Goal: Task Accomplishment & Management: Use online tool/utility

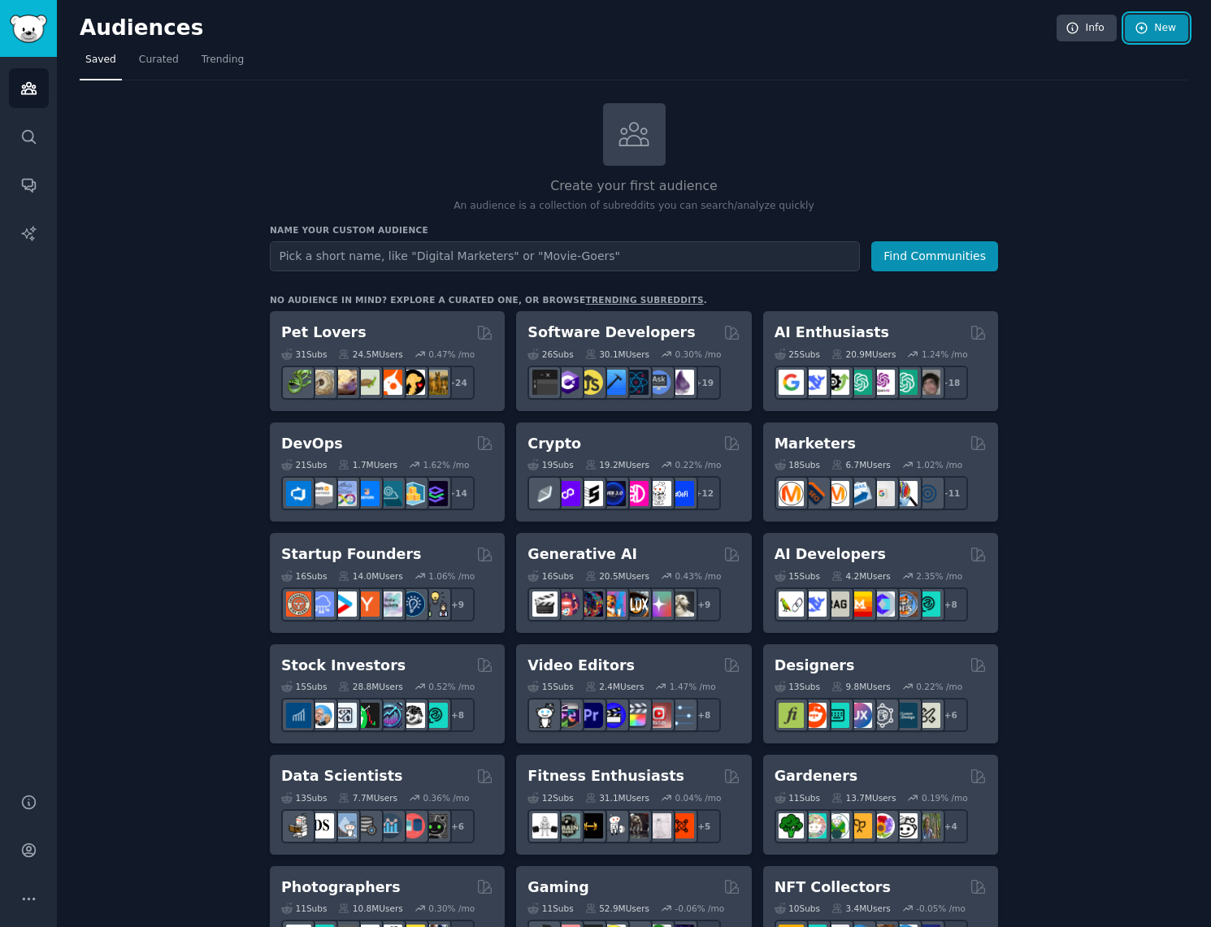
click at [1172, 24] on link "New" at bounding box center [1156, 29] width 63 height 28
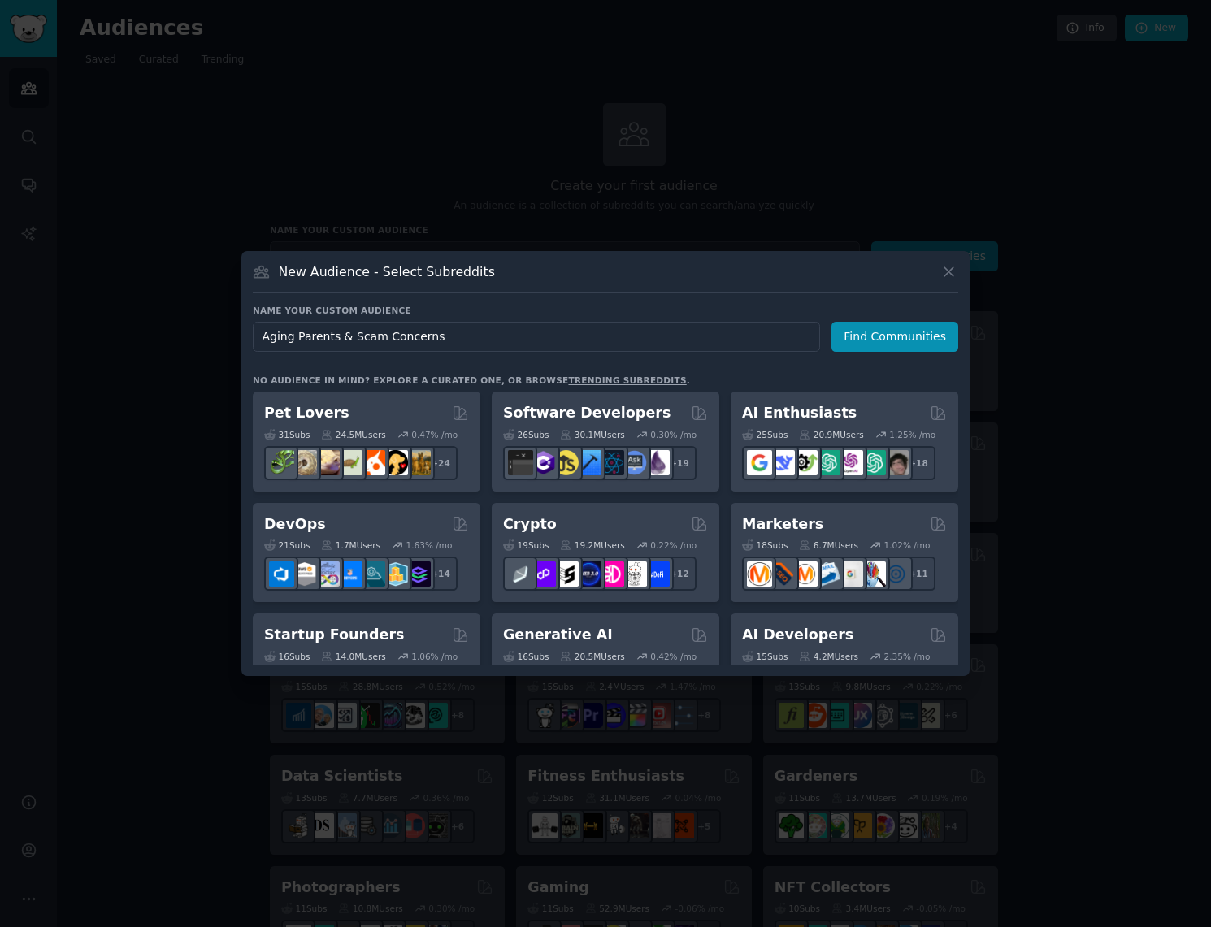
type input "Aging Parents & Scam Concerns"
click at [888, 336] on button "Find Communities" at bounding box center [894, 337] width 127 height 30
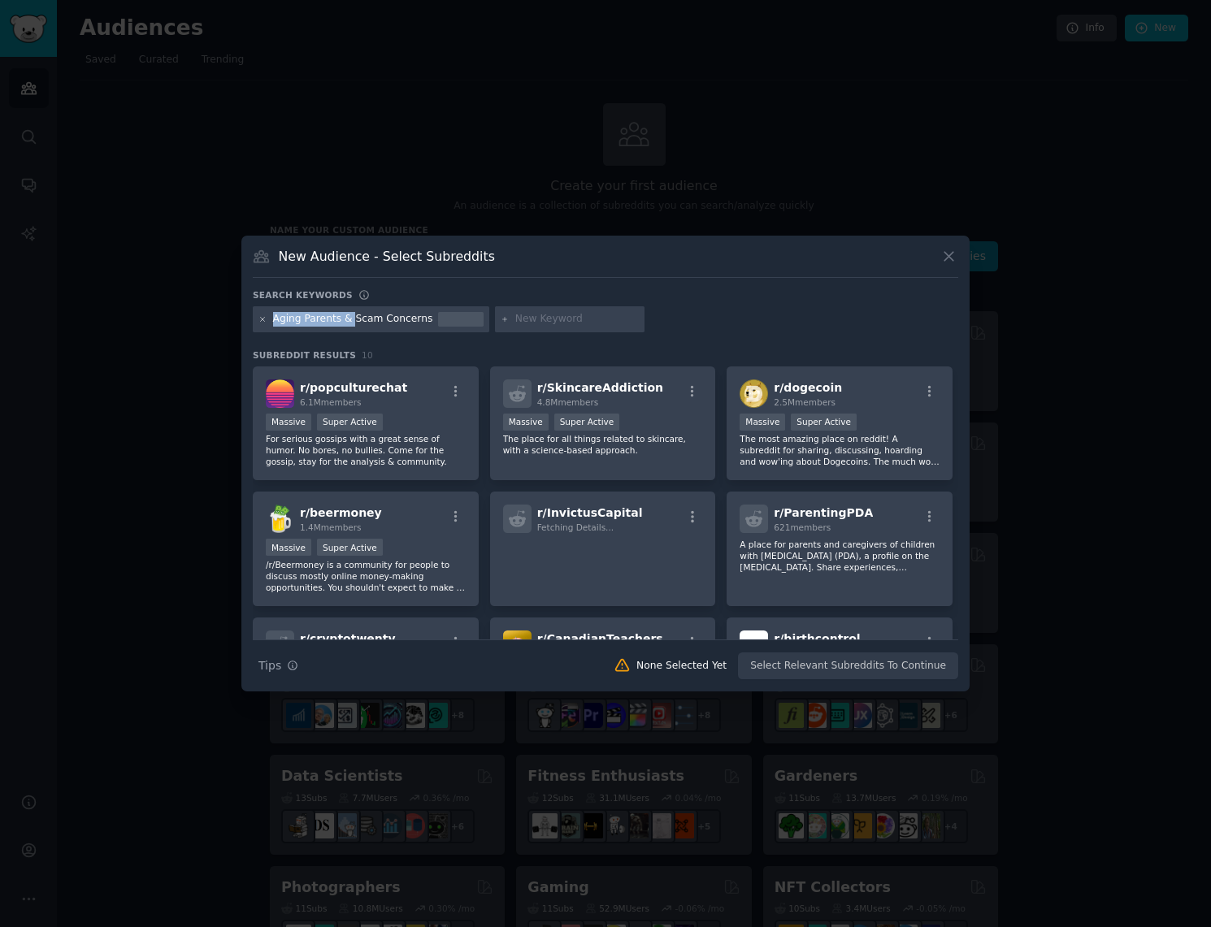
drag, startPoint x: 351, startPoint y: 319, endPoint x: 263, endPoint y: 317, distance: 87.8
click at [263, 317] on div "Aging Parents & Scam Concerns" at bounding box center [371, 319] width 236 height 26
copy div "Aging Parents &"
click at [264, 318] on icon at bounding box center [262, 319] width 9 height 9
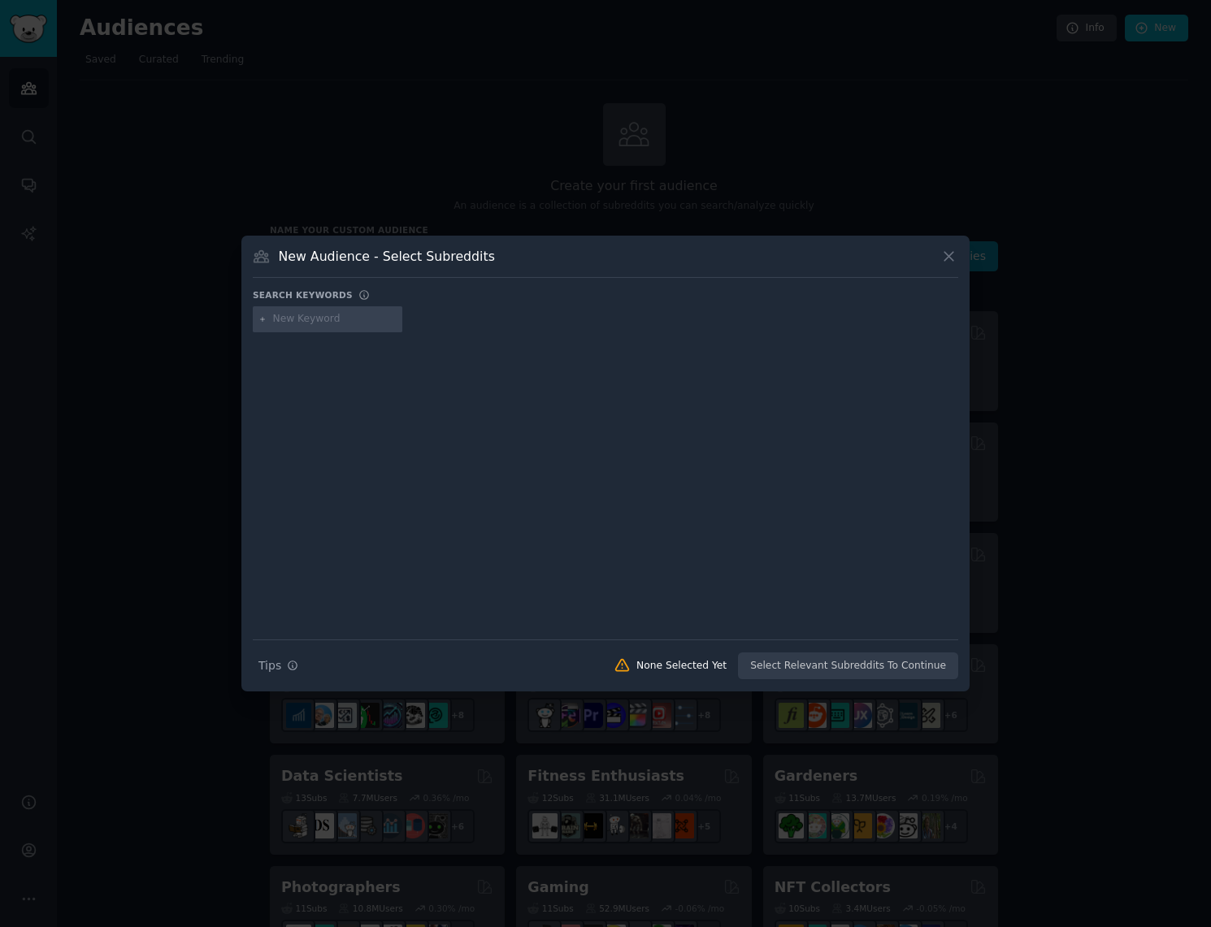
click at [309, 317] on input "text" at bounding box center [335, 319] width 124 height 15
paste input "Aging Parents &"
type input "Scam concerns & aging parents"
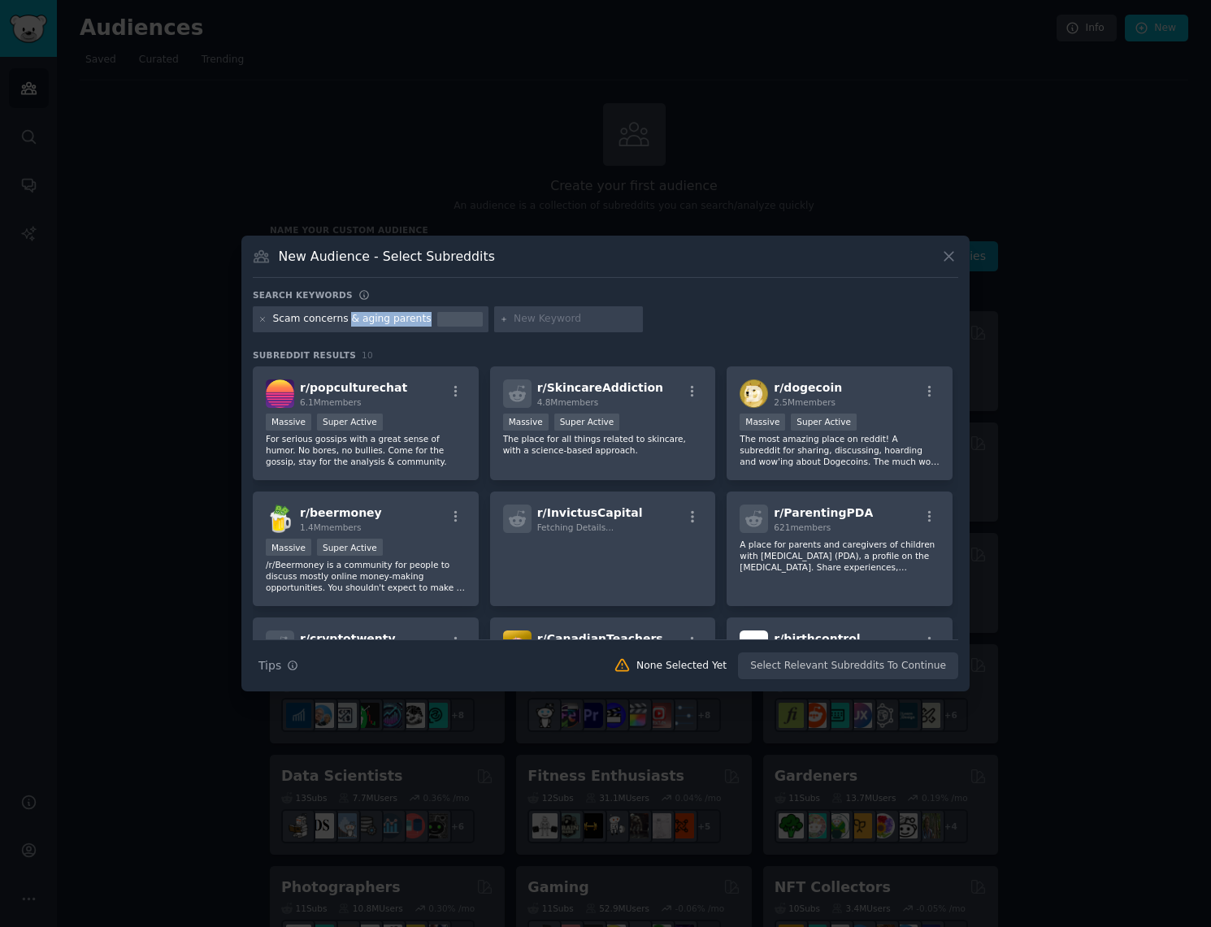
drag, startPoint x: 346, startPoint y: 321, endPoint x: 490, endPoint y: 321, distance: 143.8
click at [490, 321] on div "Scam concerns & aging parents" at bounding box center [605, 322] width 705 height 32
click at [353, 314] on div "Scam concerns & aging parents" at bounding box center [352, 319] width 158 height 15
drag, startPoint x: 347, startPoint y: 321, endPoint x: 453, endPoint y: 321, distance: 106.4
click at [453, 321] on div "Scam concerns & aging parents" at bounding box center [371, 319] width 236 height 26
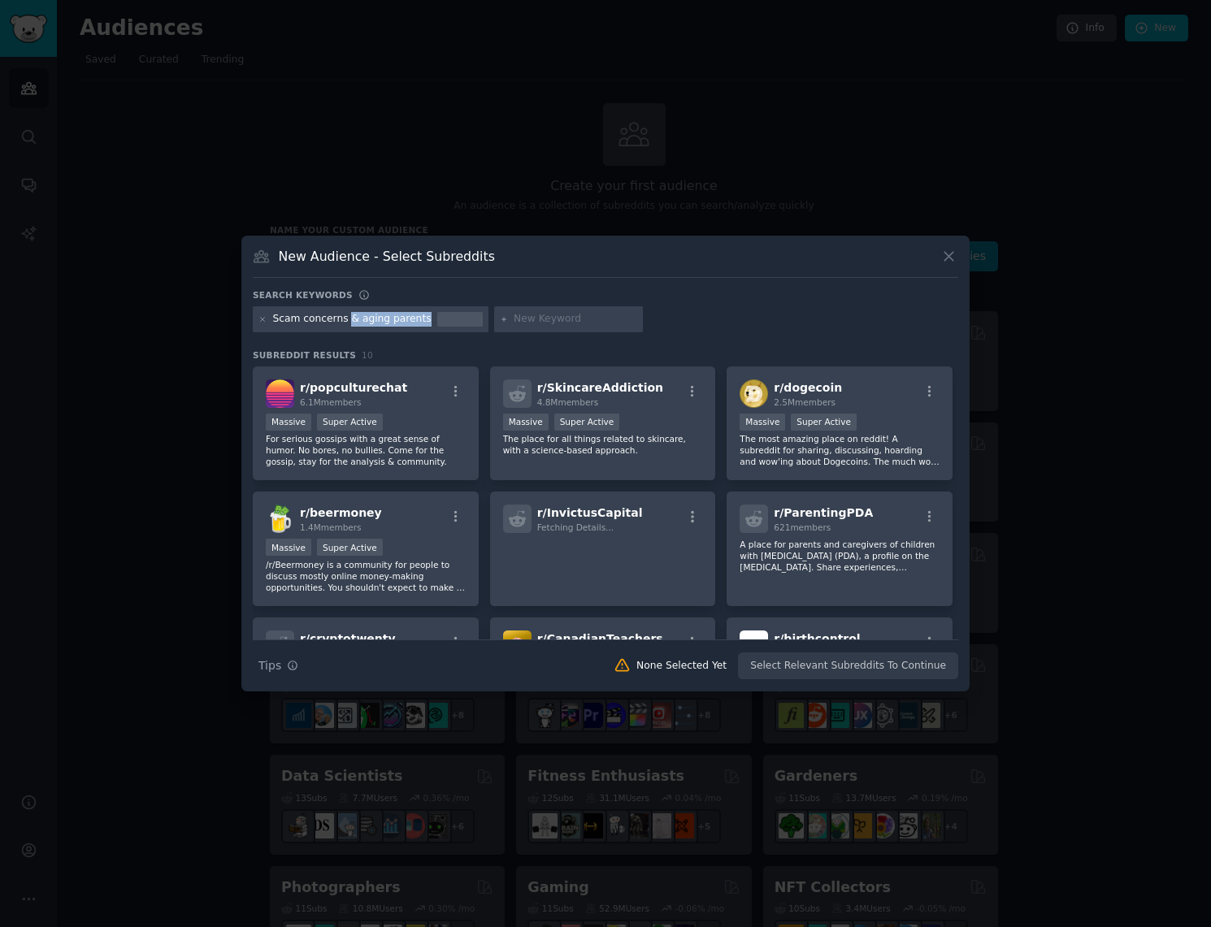
click at [359, 325] on div "Scam concerns & aging parents" at bounding box center [352, 319] width 158 height 15
drag, startPoint x: 345, startPoint y: 319, endPoint x: 259, endPoint y: 319, distance: 85.3
click at [259, 319] on div "Scam concerns & aging parents" at bounding box center [371, 319] width 236 height 26
copy div "Scam concerns"
click at [259, 319] on icon at bounding box center [262, 319] width 9 height 9
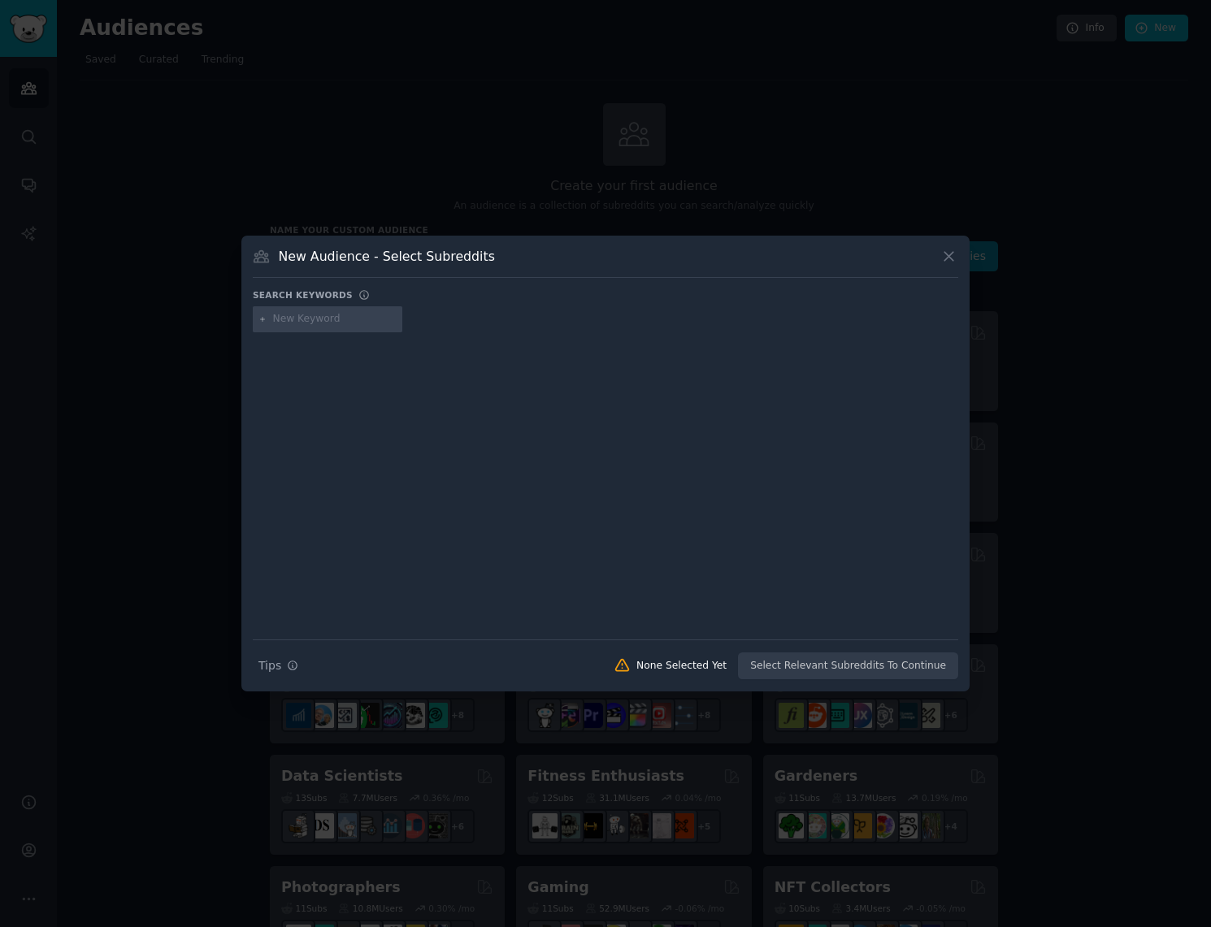
click at [279, 319] on input "text" at bounding box center [335, 319] width 124 height 15
paste input "Scam concerns"
type input "Scam concerns"
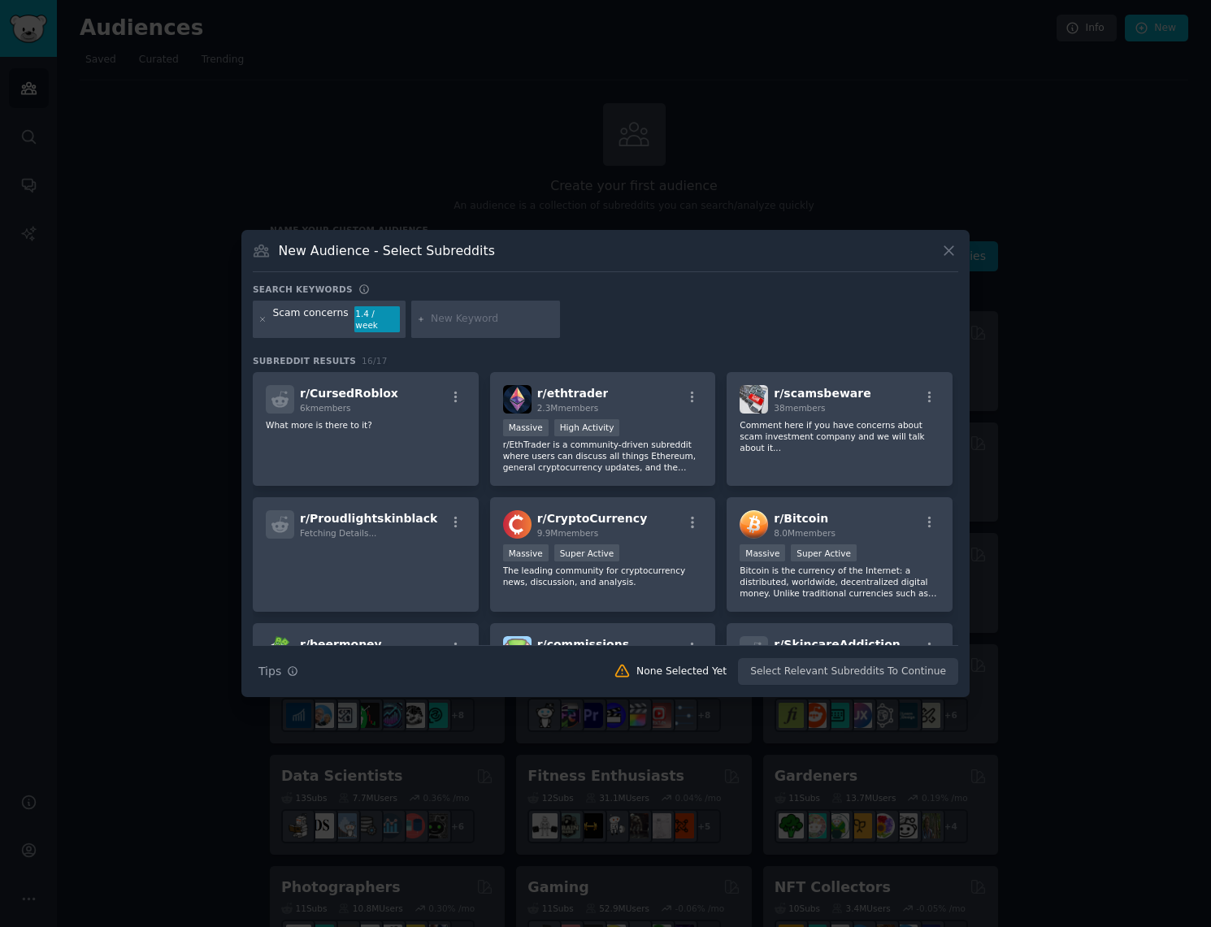
click at [278, 319] on div "Scam concerns" at bounding box center [311, 319] width 76 height 26
click at [297, 319] on div "Scam concerns" at bounding box center [311, 319] width 76 height 26
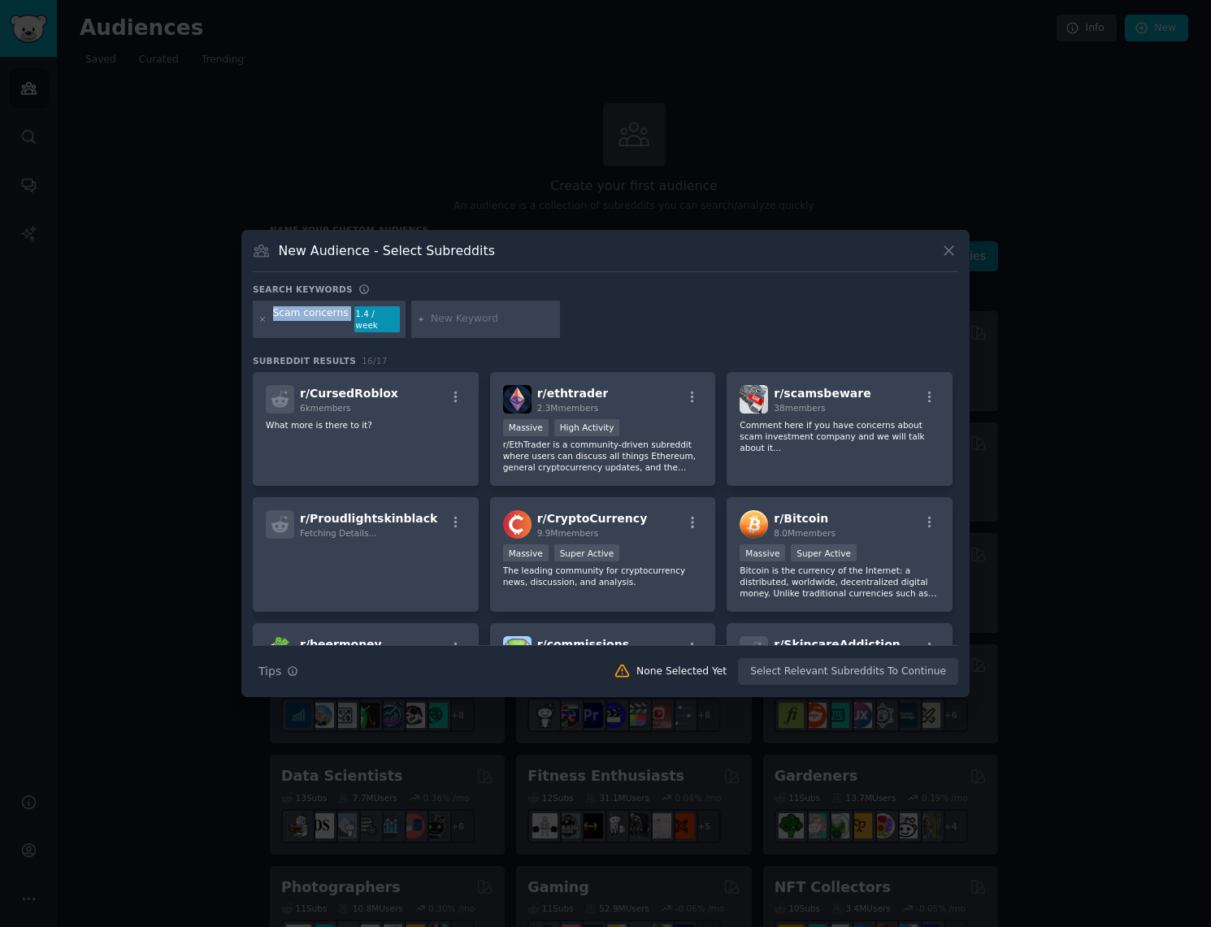
click at [297, 319] on div "Scam concerns" at bounding box center [311, 319] width 76 height 26
click at [462, 317] on input "text" at bounding box center [493, 319] width 124 height 15
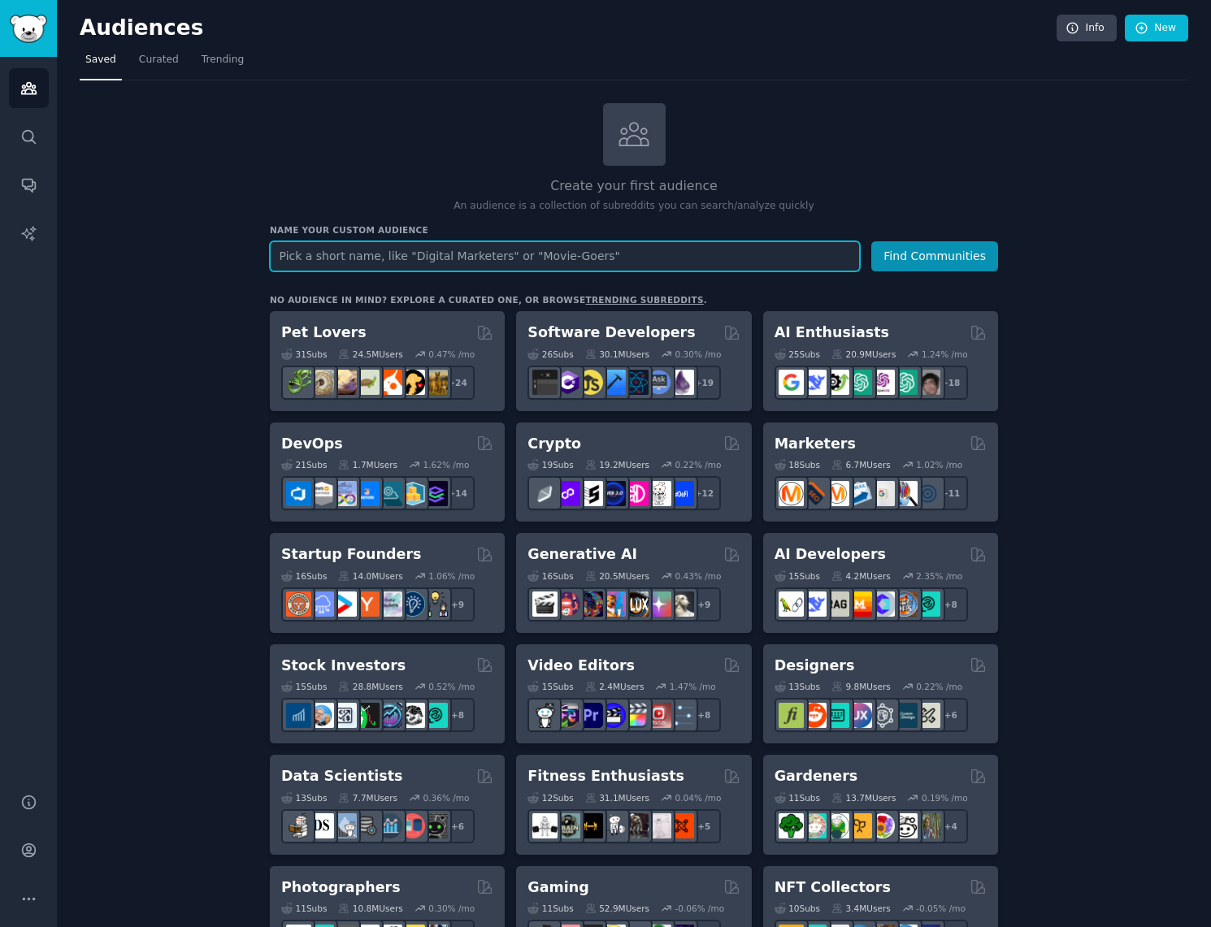
click at [350, 254] on input "text" at bounding box center [565, 256] width 590 height 30
paste input "Scam Concerns"
type input "Scam Concerns"
paste input "Scam Concerns"
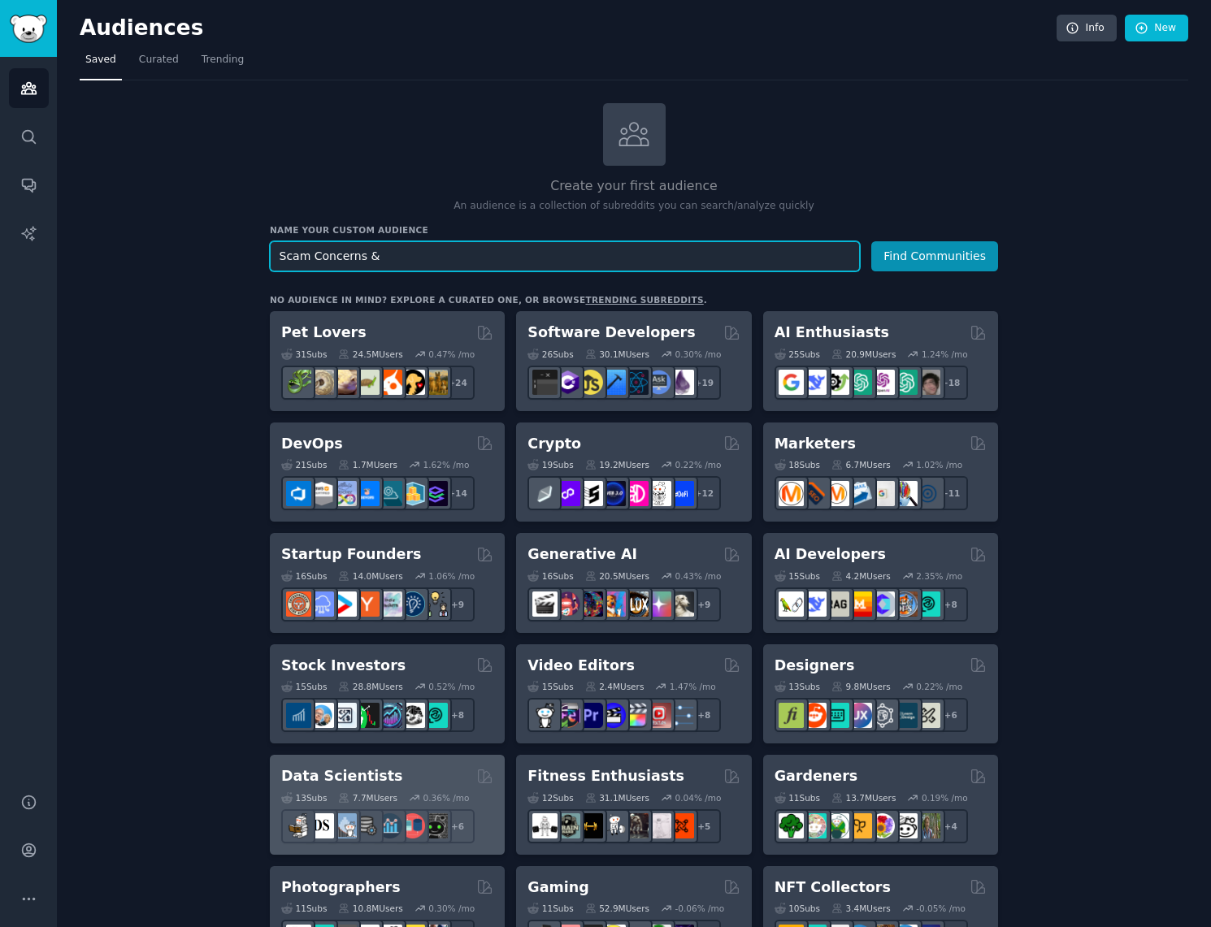
paste input "Aging Parents"
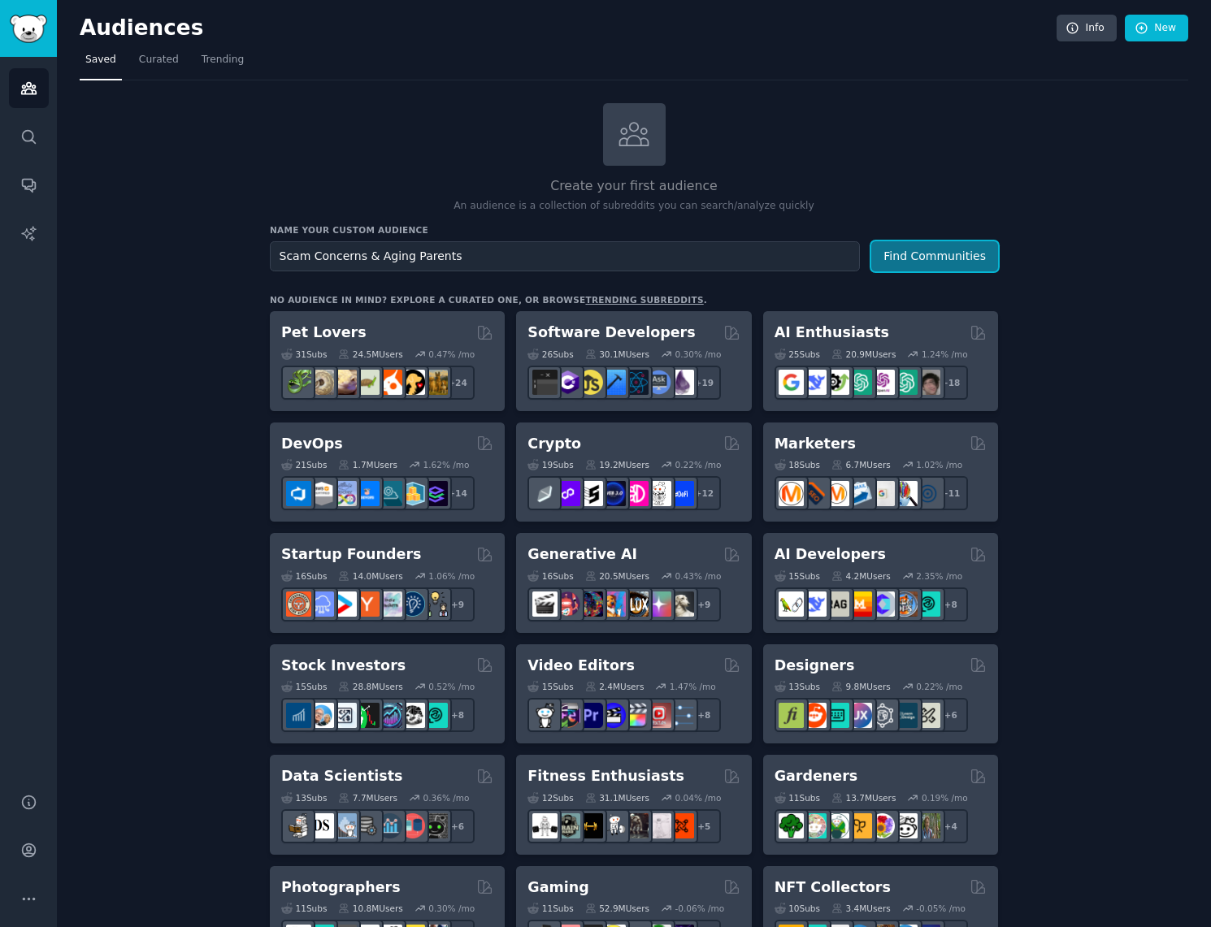
click at [974, 247] on button "Find Communities" at bounding box center [934, 256] width 127 height 30
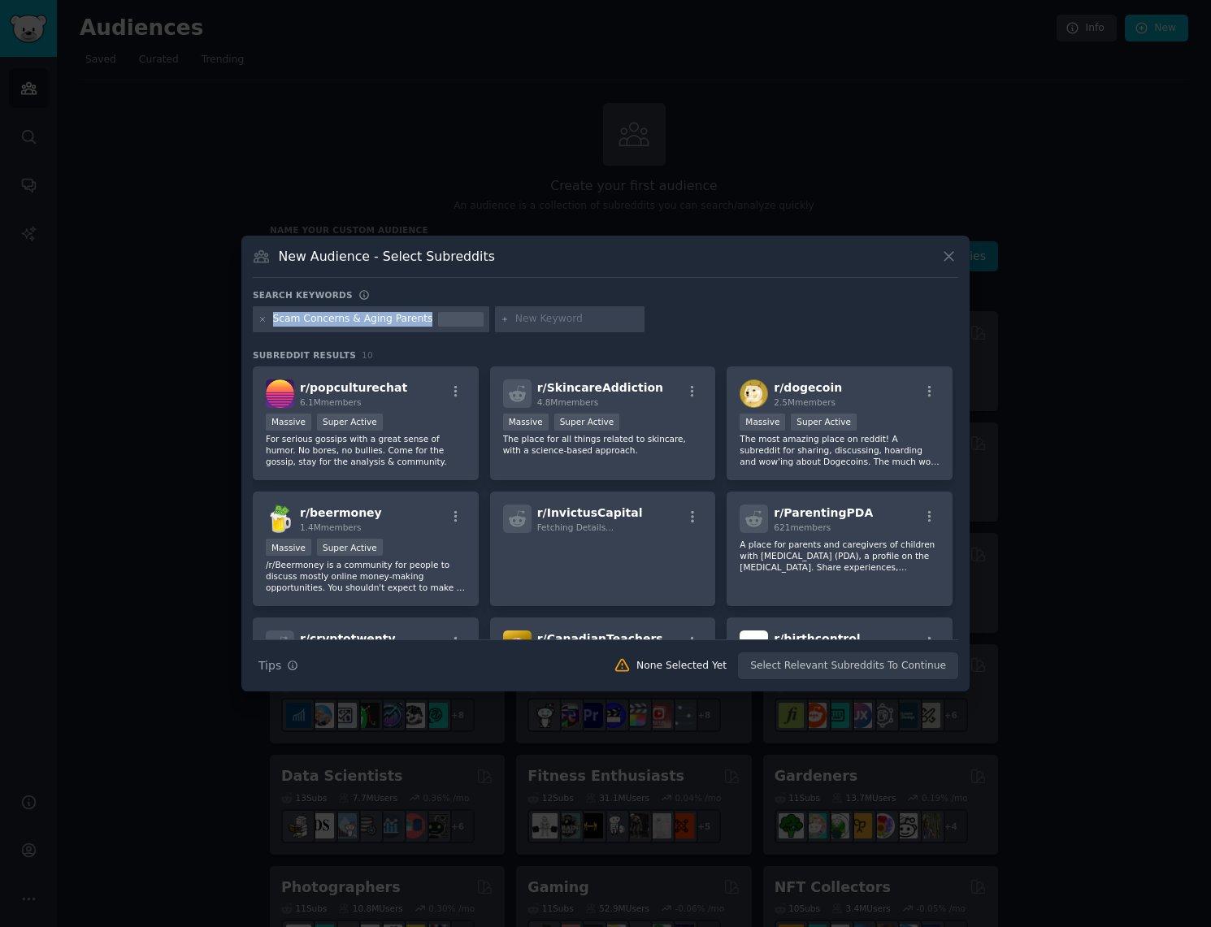
drag, startPoint x: 274, startPoint y: 320, endPoint x: 439, endPoint y: 320, distance: 164.9
click at [439, 320] on div "Scam Concerns & Aging Parents" at bounding box center [371, 319] width 236 height 26
click at [366, 324] on div "Scam Concerns & Aging Parents" at bounding box center [353, 319] width 160 height 15
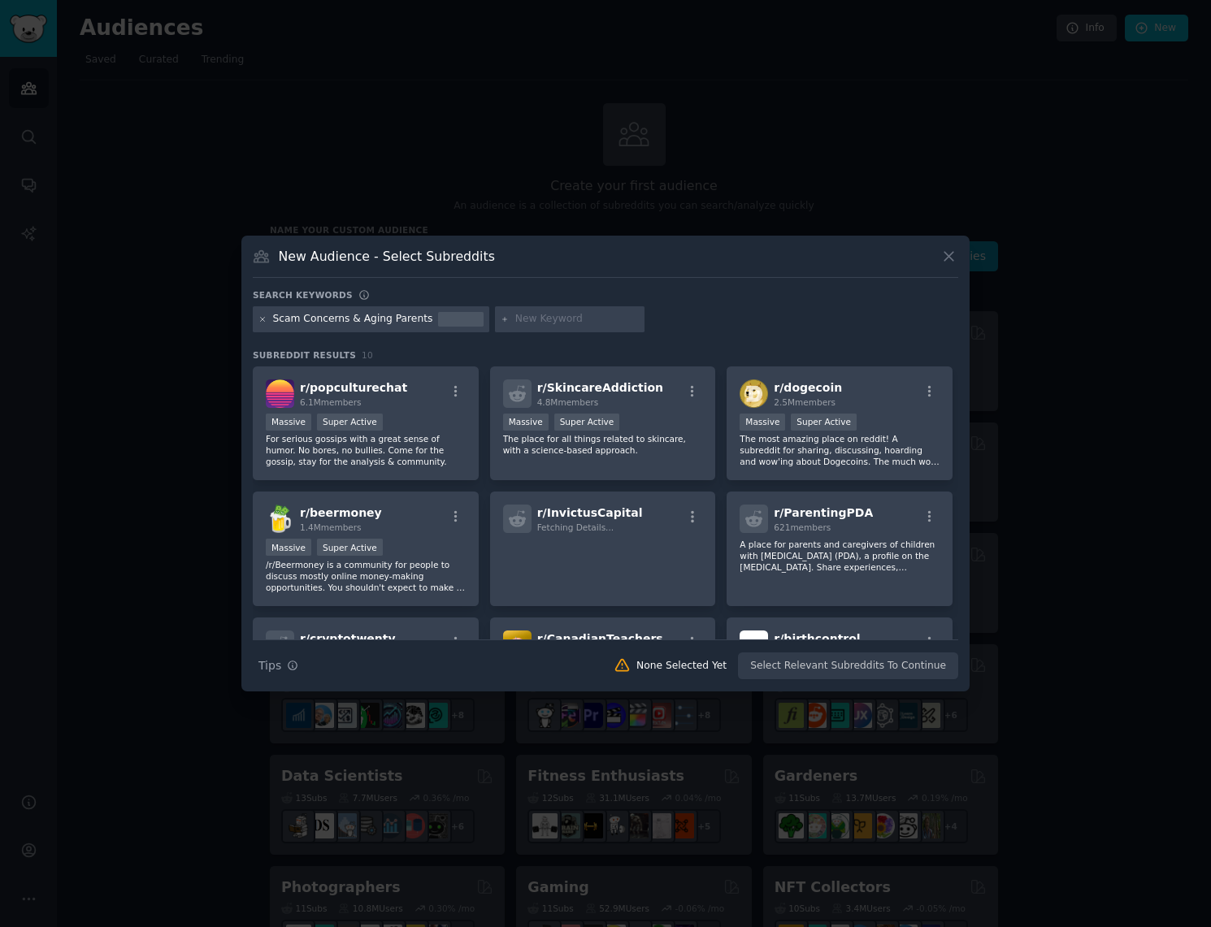
click at [264, 320] on icon at bounding box center [262, 319] width 9 height 9
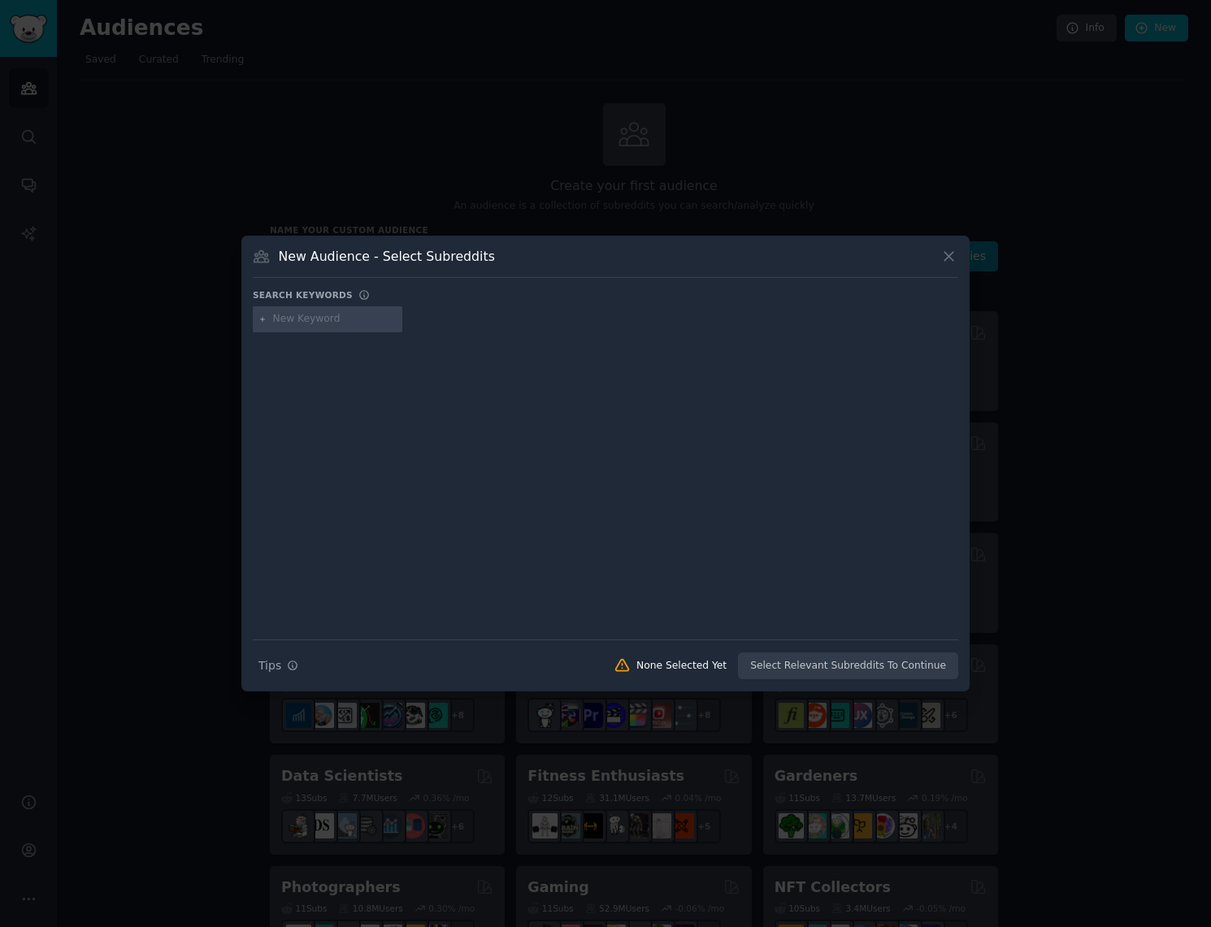
click at [429, 246] on div "New Audience - Select Subreddits Search keywords Search Tips Tips None Selected…" at bounding box center [605, 464] width 728 height 456
click at [953, 261] on icon at bounding box center [948, 256] width 17 height 17
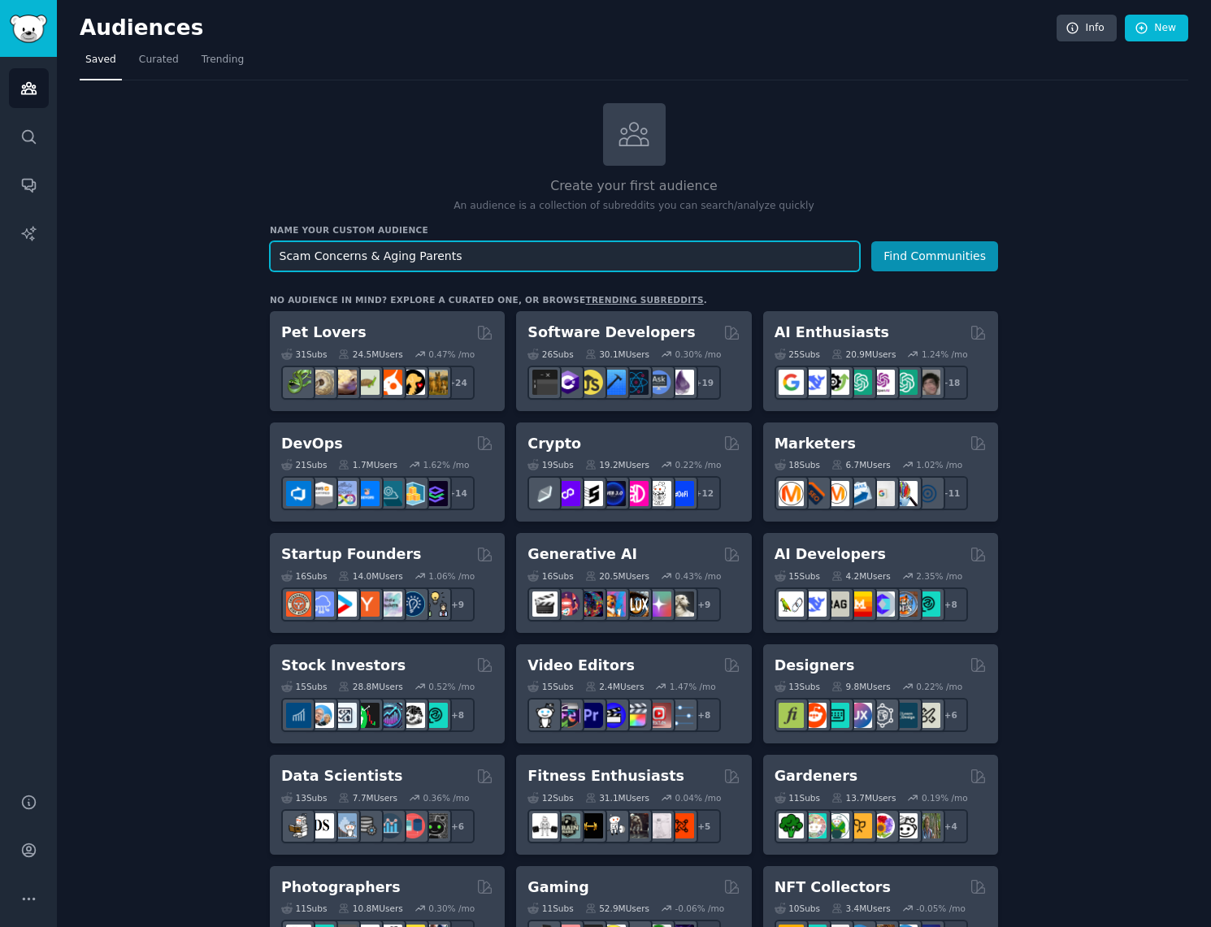
drag, startPoint x: 362, startPoint y: 259, endPoint x: 544, endPoint y: 259, distance: 182.0
click at [544, 259] on input "Scam Concerns & Aging Parents" at bounding box center [565, 256] width 590 height 30
type input "Scam Concerns"
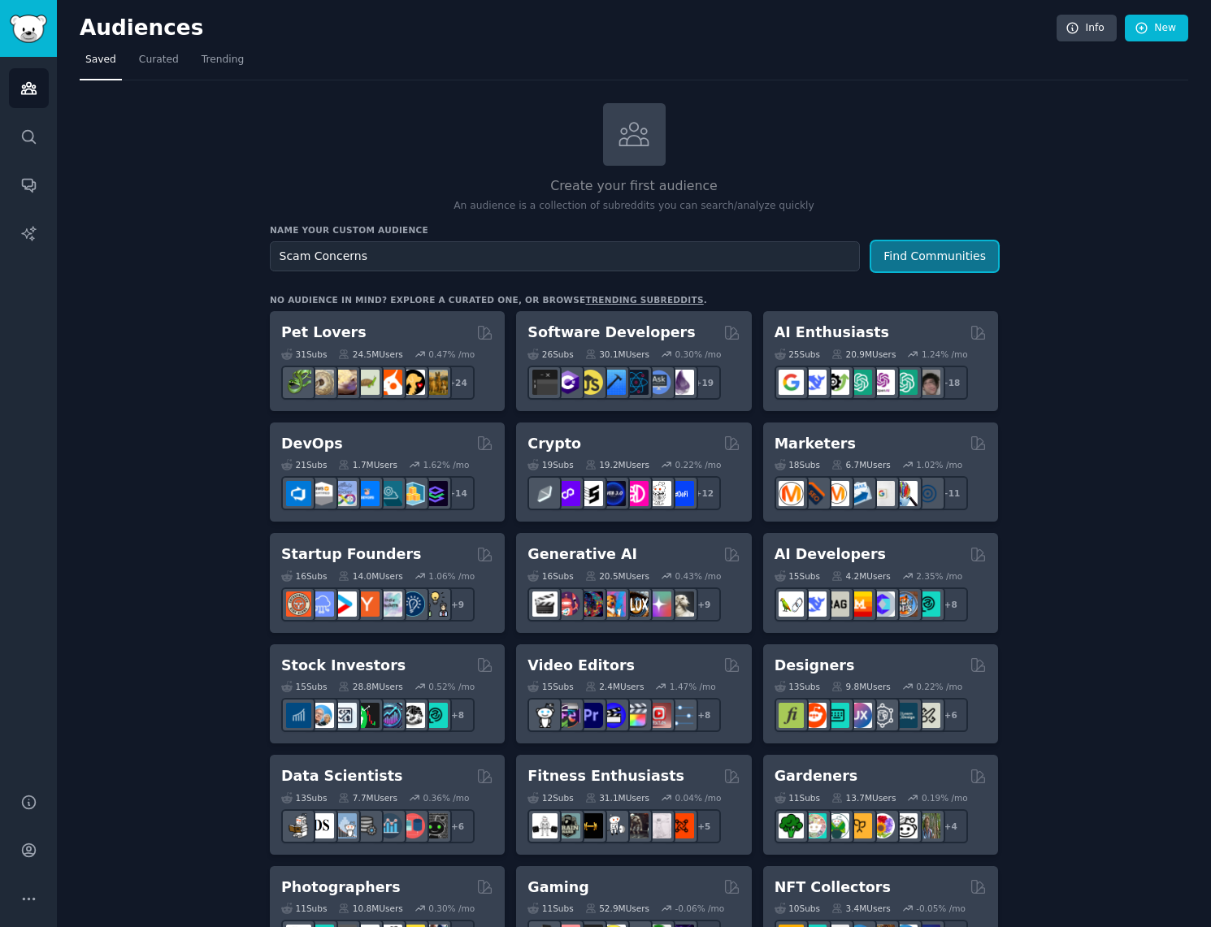
click at [946, 243] on button "Find Communities" at bounding box center [934, 256] width 127 height 30
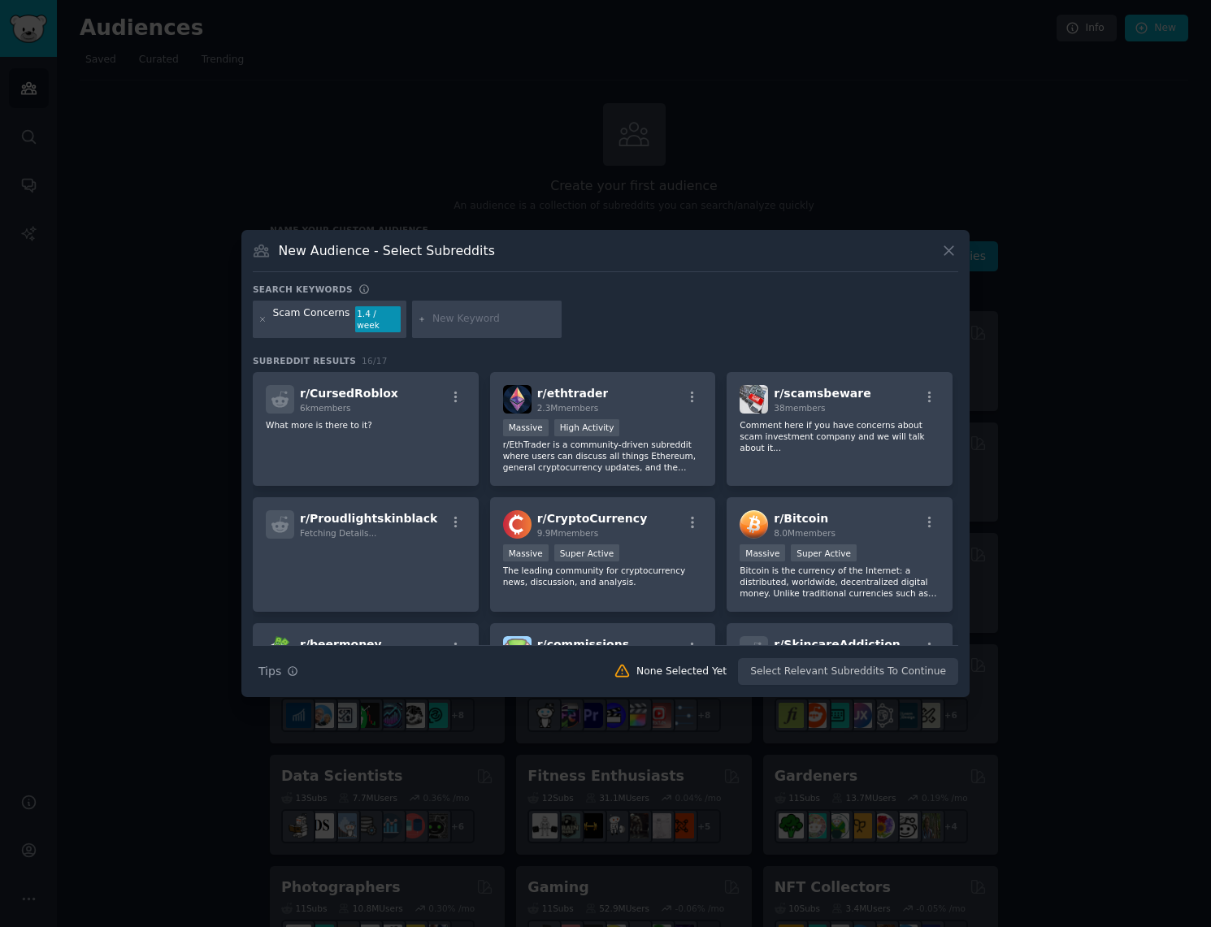
click at [323, 319] on div "Scam Concerns" at bounding box center [311, 319] width 77 height 26
click at [317, 321] on div "Scam Concerns" at bounding box center [311, 319] width 77 height 26
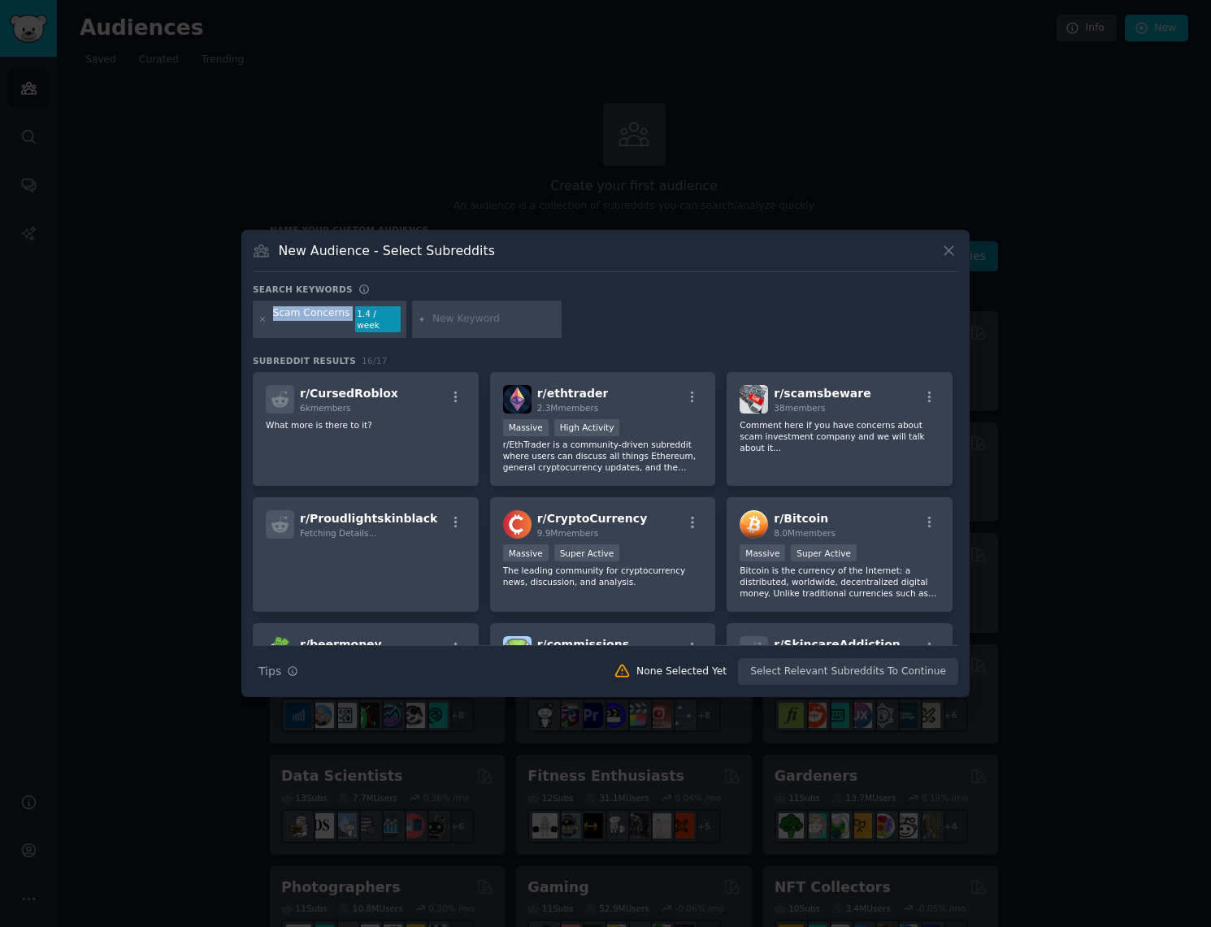
click at [317, 321] on div "Scam Concerns" at bounding box center [311, 319] width 77 height 26
click at [265, 322] on icon at bounding box center [262, 319] width 9 height 9
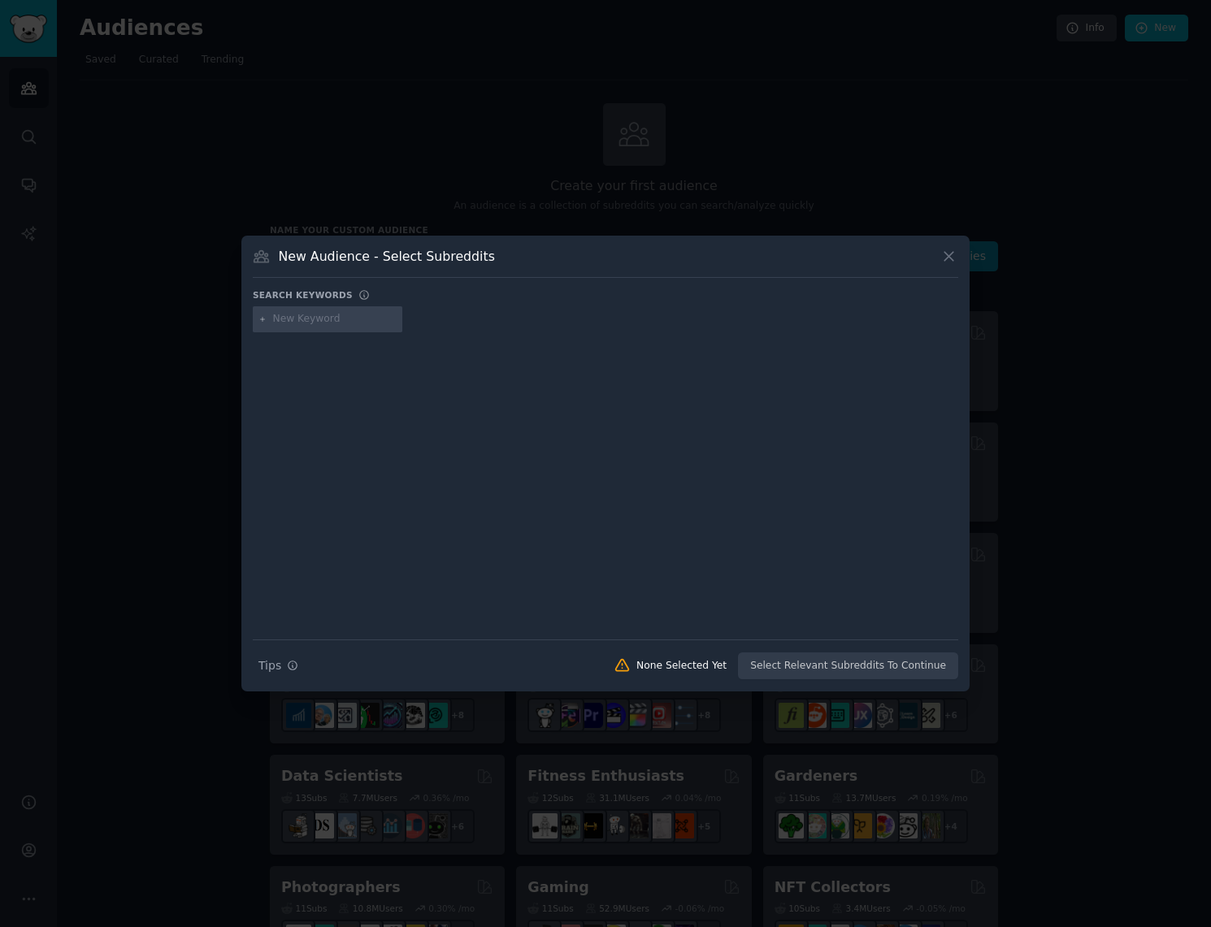
click at [310, 323] on input "text" at bounding box center [335, 319] width 124 height 15
type input "scam"
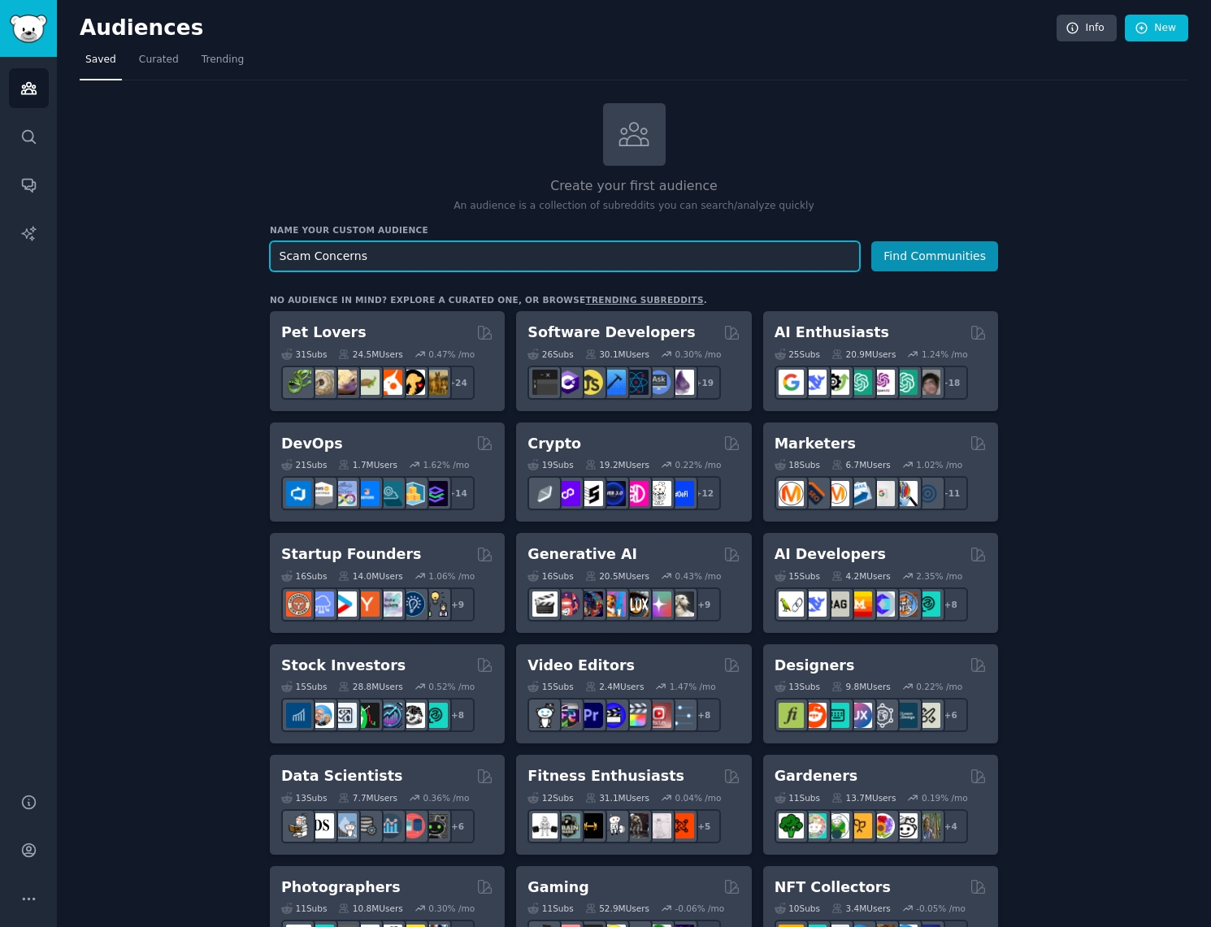
click at [500, 249] on input "Scam Concerns" at bounding box center [565, 256] width 590 height 30
click at [321, 255] on input "Scam Concerns" at bounding box center [565, 256] width 590 height 30
type input "Scam"
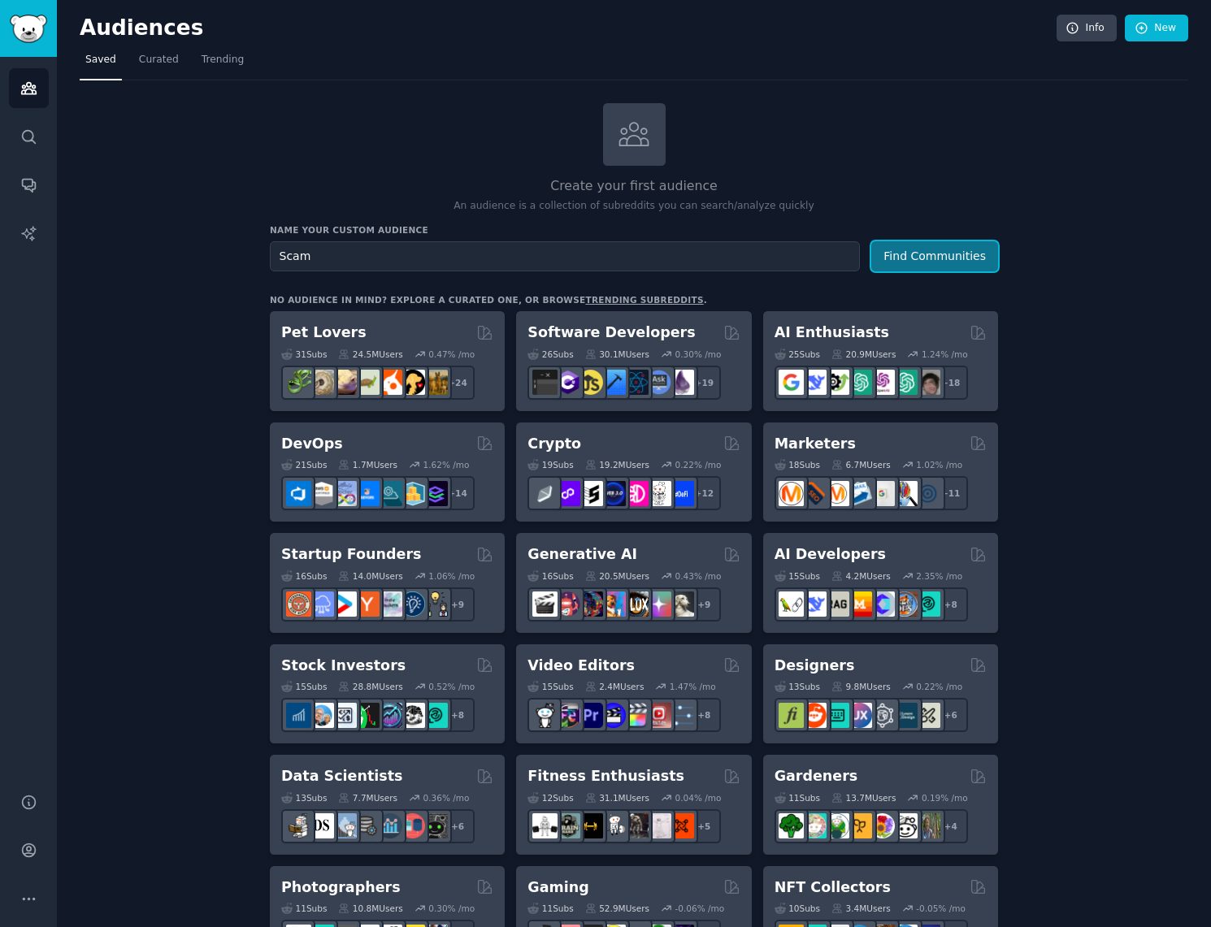
click at [917, 254] on button "Find Communities" at bounding box center [934, 256] width 127 height 30
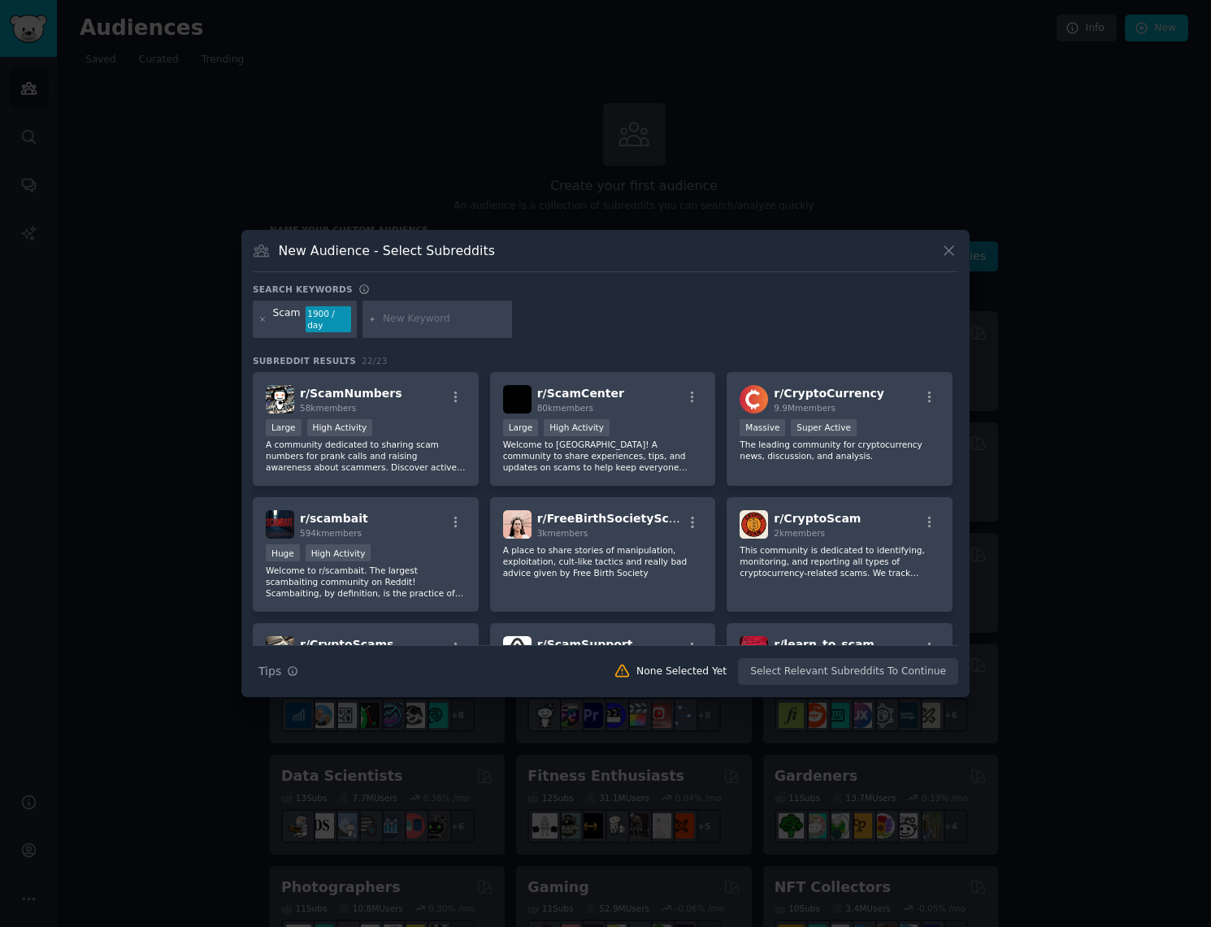
click at [421, 320] on input "text" at bounding box center [445, 319] width 124 height 15
type input "aging"
type input "parents"
click at [620, 314] on div "Scam 1900 / day parents" at bounding box center [605, 322] width 705 height 43
click at [371, 319] on icon at bounding box center [373, 319] width 4 height 4
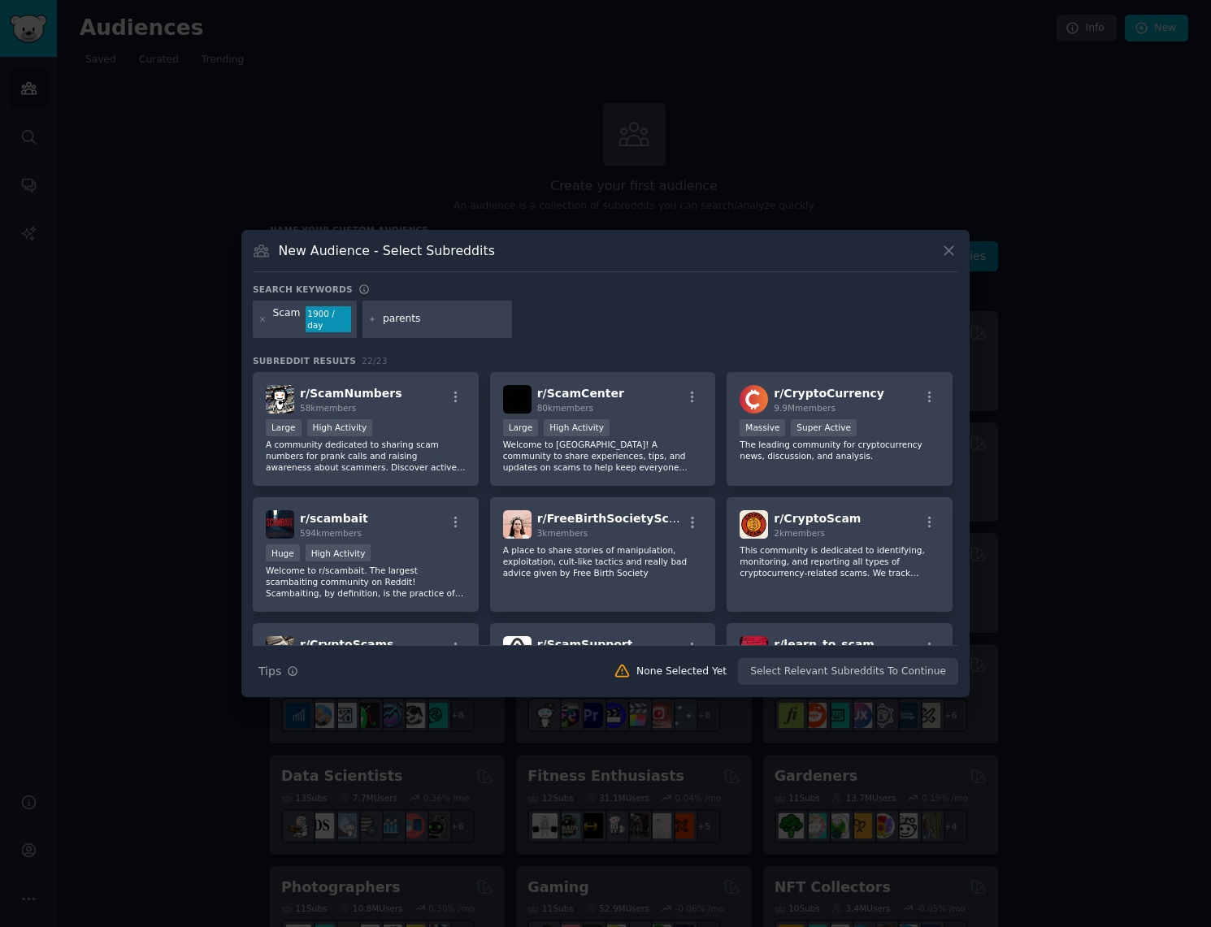
click at [368, 320] on icon at bounding box center [372, 319] width 9 height 9
click at [438, 320] on input "parents" at bounding box center [445, 319] width 124 height 15
click at [592, 330] on div "Scam 1900 / day" at bounding box center [605, 322] width 705 height 43
click at [431, 322] on input "text" at bounding box center [445, 319] width 124 height 15
paste input "parents"
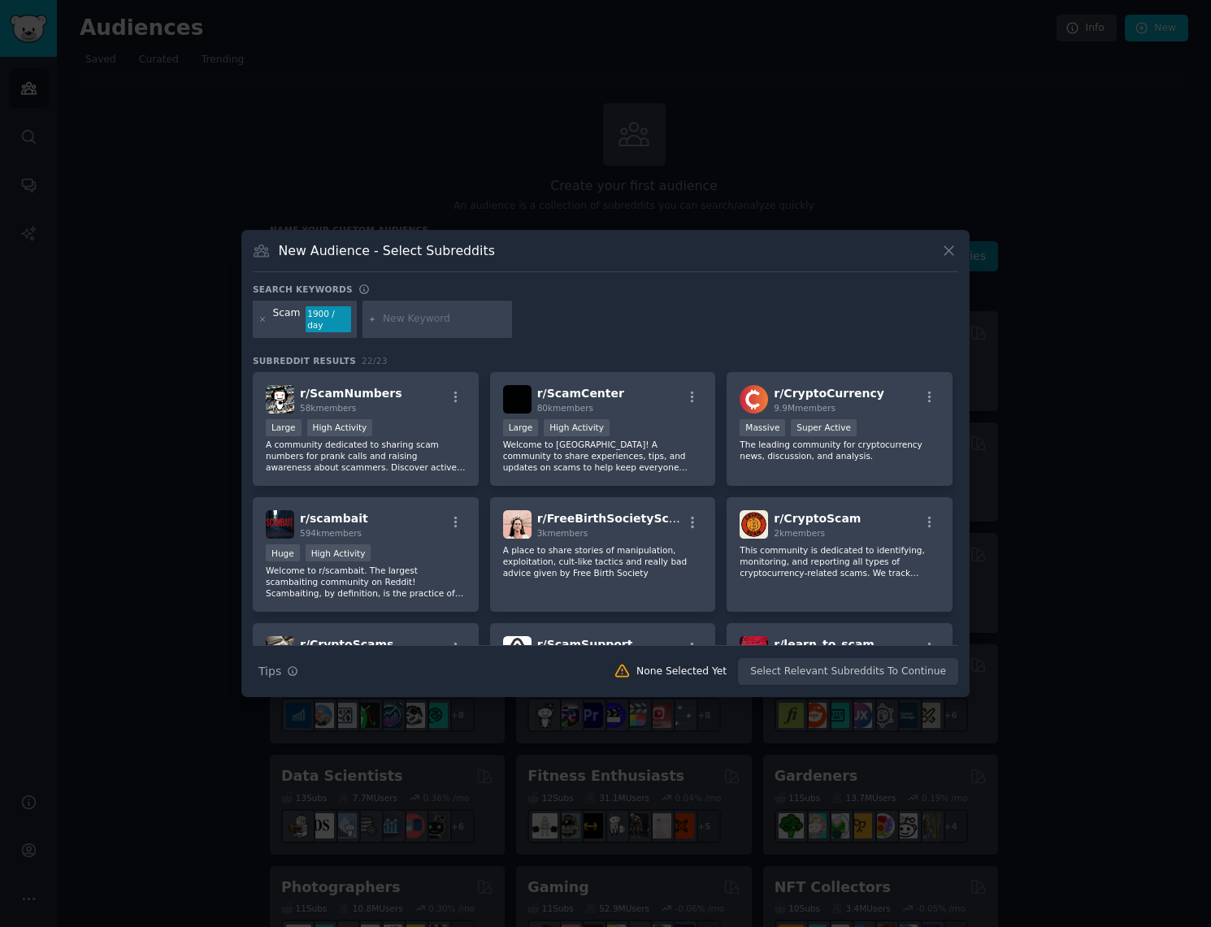
type input "parents"
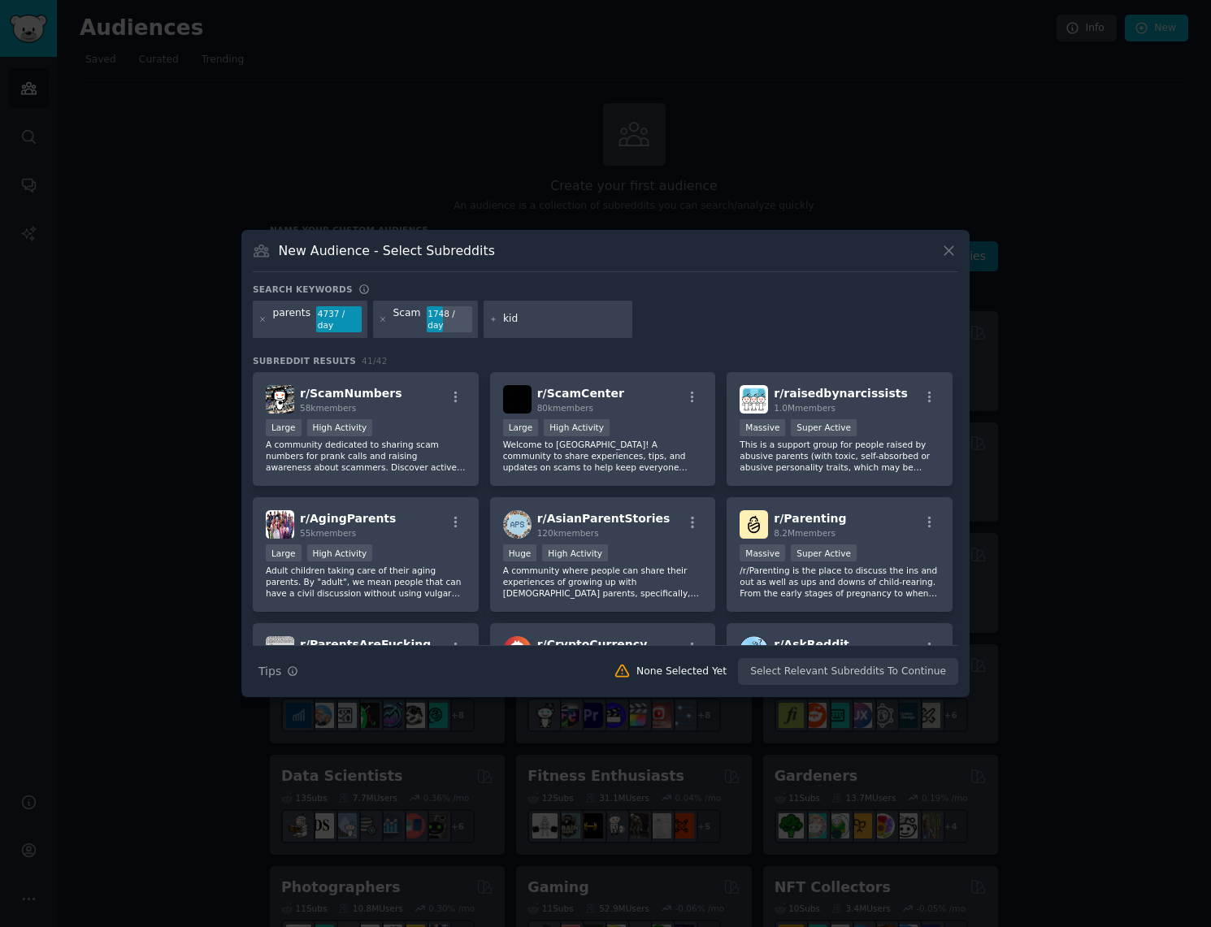
type input "kids"
